Goal: Information Seeking & Learning: Learn about a topic

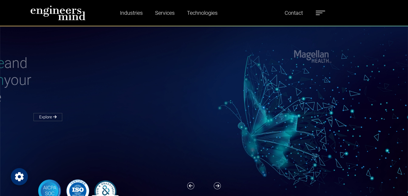
click at [16, 178] on icon "Open Privacy Settings" at bounding box center [19, 176] width 9 height 9
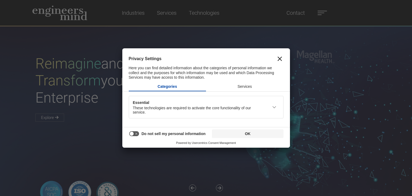
click at [284, 57] on div "Privacy Settings Here you can find detailed information about the categories of…" at bounding box center [206, 65] width 168 height 32
click at [281, 59] on icon "Close" at bounding box center [279, 59] width 4 height 4
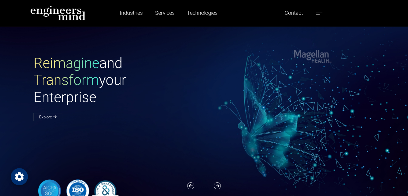
click at [316, 13] on label at bounding box center [320, 12] width 9 height 7
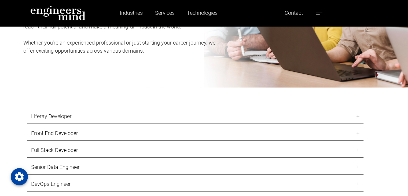
scroll to position [536, 0]
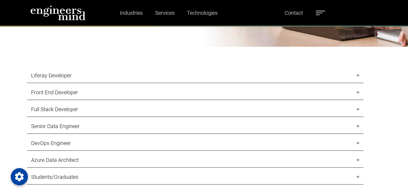
click at [143, 93] on link "Front End Developer" at bounding box center [195, 92] width 336 height 15
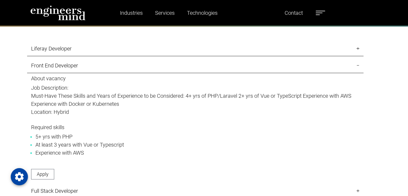
scroll to position [561, 0]
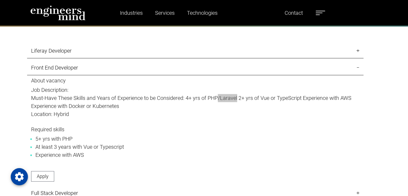
drag, startPoint x: 217, startPoint y: 98, endPoint x: 256, endPoint y: 98, distance: 38.6
click at [240, 98] on p "Must-Have These Skills and Years of Experience to be Considered: 4+ yrs of PHP/…" at bounding box center [195, 102] width 328 height 16
drag, startPoint x: 260, startPoint y: 98, endPoint x: 286, endPoint y: 97, distance: 26.3
click at [260, 98] on p "Must-Have These Skills and Years of Experience to be Considered: 4+ yrs of PHP/…" at bounding box center [195, 102] width 328 height 16
drag, startPoint x: 286, startPoint y: 97, endPoint x: 292, endPoint y: 96, distance: 6.4
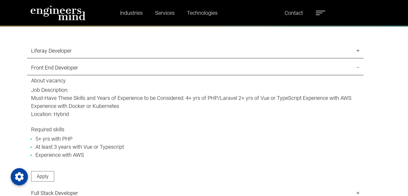
click at [286, 96] on p "Must-Have These Skills and Years of Experience to be Considered: 4+ yrs of PHP/…" at bounding box center [195, 102] width 328 height 16
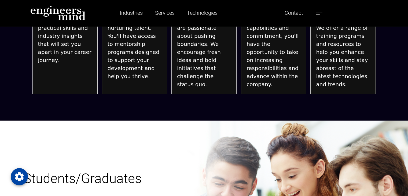
scroll to position [936, 0]
